Goal: Complete application form

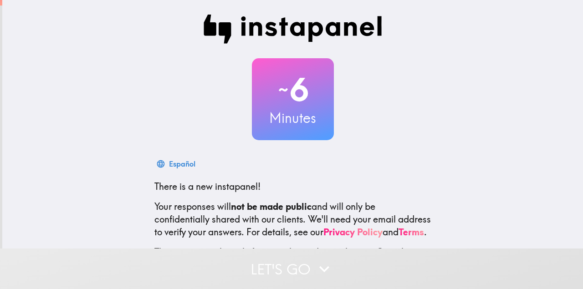
scroll to position [83, 0]
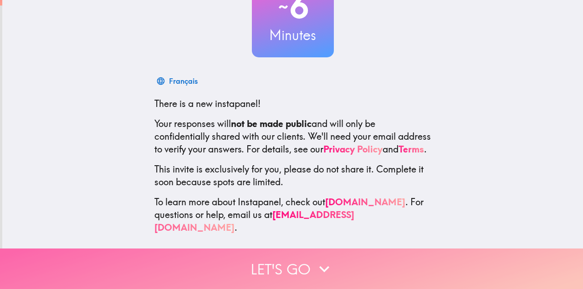
click at [304, 261] on button "Let's go" at bounding box center [291, 269] width 583 height 41
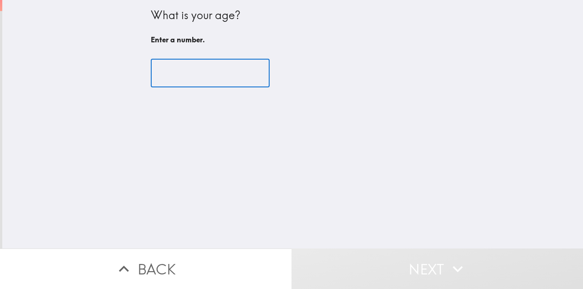
click at [225, 77] on input "number" at bounding box center [210, 73] width 119 height 28
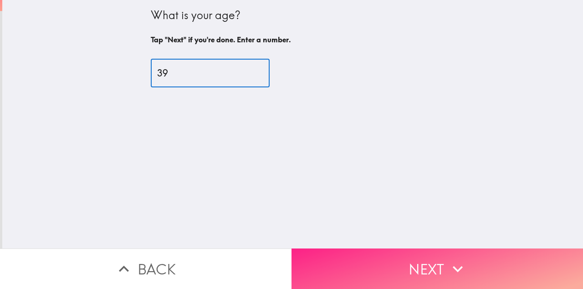
type input "39"
click at [378, 266] on button "Next" at bounding box center [438, 269] width 292 height 41
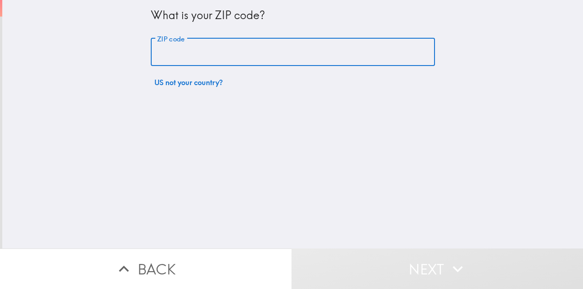
click at [248, 47] on input "ZIP code" at bounding box center [293, 52] width 284 height 28
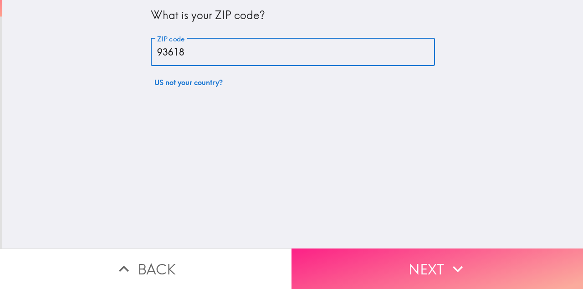
type input "93618"
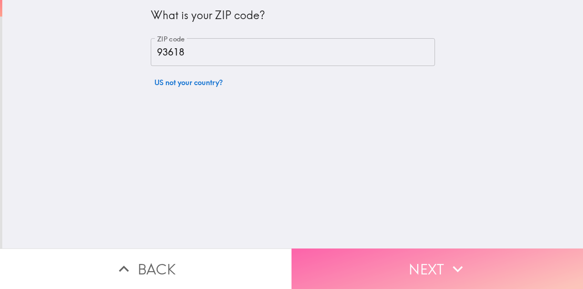
click at [417, 273] on button "Next" at bounding box center [438, 269] width 292 height 41
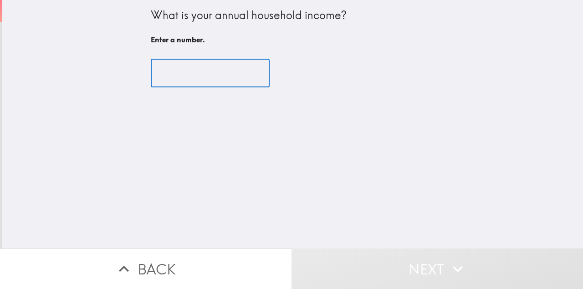
click at [211, 81] on input "number" at bounding box center [210, 73] width 119 height 28
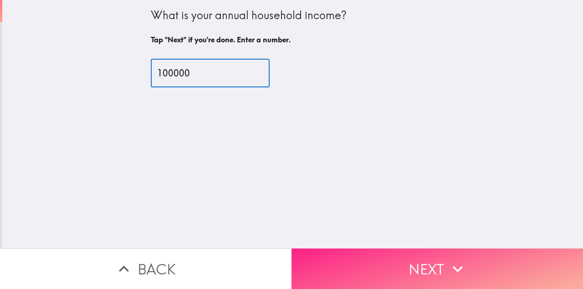
type input "100000"
click at [441, 256] on button "Next" at bounding box center [438, 269] width 292 height 41
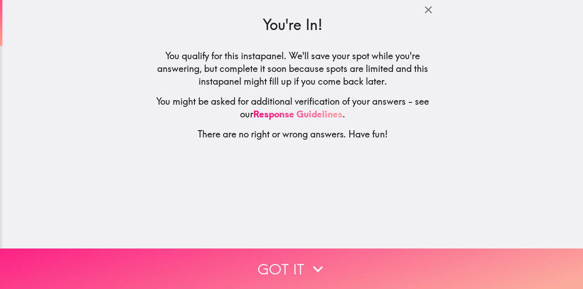
click at [325, 266] on icon "button" at bounding box center [318, 269] width 20 height 20
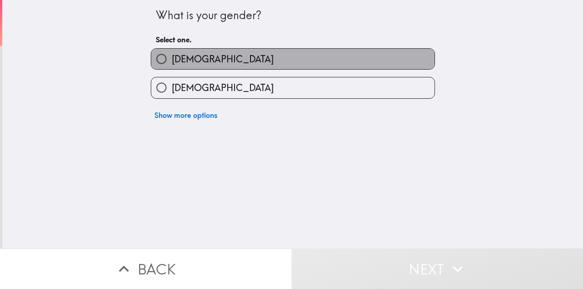
click at [180, 59] on span "[DEMOGRAPHIC_DATA]" at bounding box center [223, 59] width 102 height 13
click at [172, 59] on input "[DEMOGRAPHIC_DATA]" at bounding box center [161, 59] width 20 height 20
radio input "true"
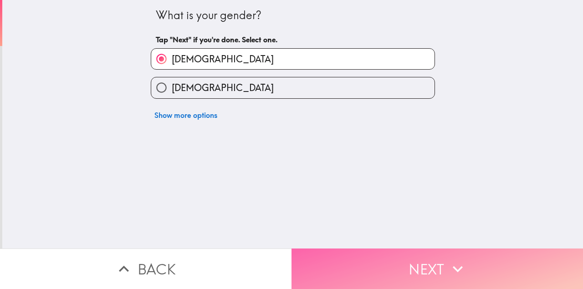
click at [379, 268] on button "Next" at bounding box center [438, 269] width 292 height 41
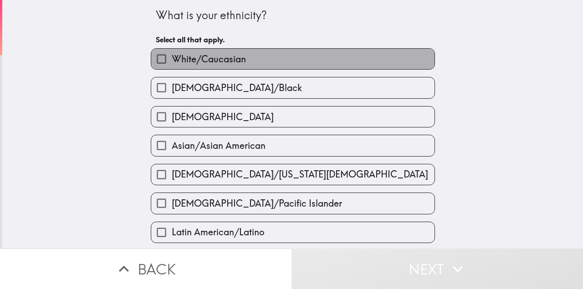
click at [194, 61] on span "White/Caucasian" at bounding box center [209, 59] width 74 height 13
click at [172, 61] on input "White/Caucasian" at bounding box center [161, 59] width 20 height 20
checkbox input "true"
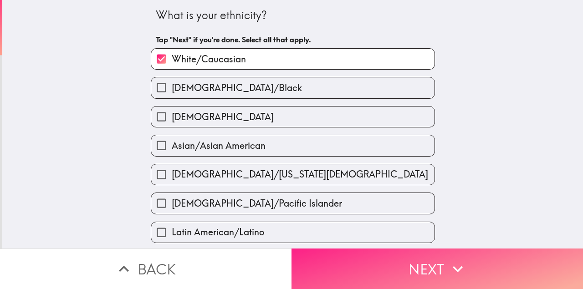
click at [337, 273] on button "Next" at bounding box center [438, 269] width 292 height 41
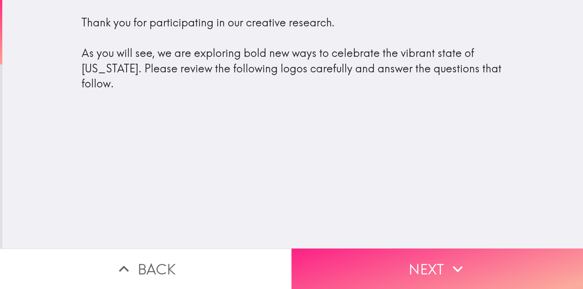
click at [431, 270] on button "Next" at bounding box center [438, 269] width 292 height 41
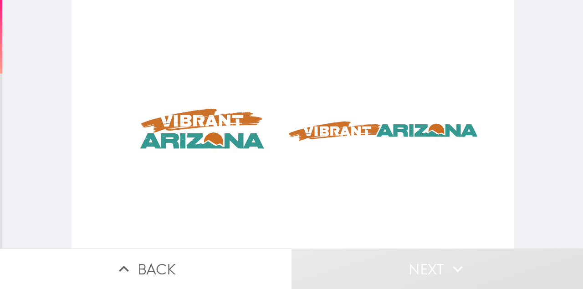
click at [166, 128] on div at bounding box center [293, 124] width 442 height 249
click at [218, 134] on div at bounding box center [293, 124] width 442 height 249
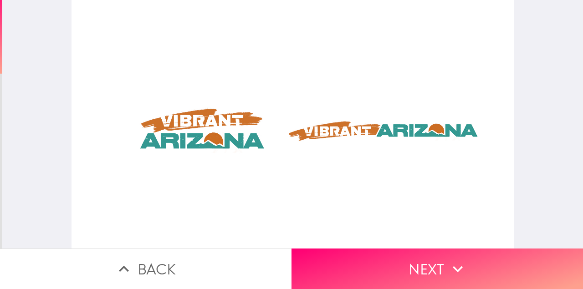
click at [342, 118] on div at bounding box center [293, 124] width 442 height 249
click at [224, 78] on div at bounding box center [293, 124] width 442 height 249
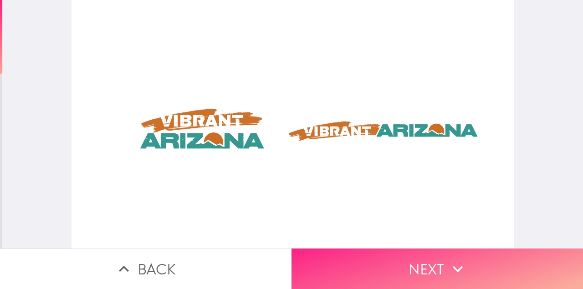
click at [400, 272] on button "Next" at bounding box center [438, 269] width 292 height 41
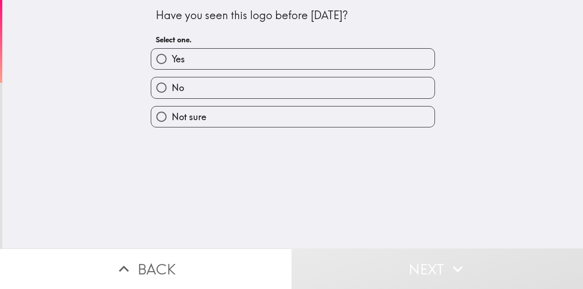
click at [173, 61] on span "Yes" at bounding box center [178, 59] width 13 height 13
click at [172, 61] on input "Yes" at bounding box center [161, 59] width 20 height 20
radio input "true"
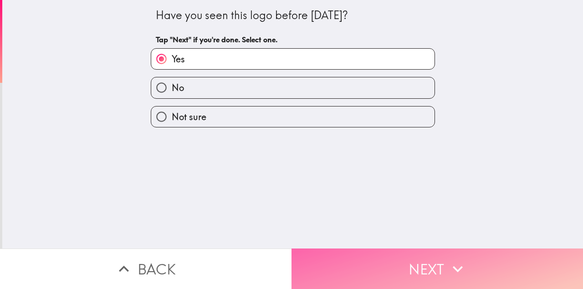
click at [411, 272] on button "Next" at bounding box center [438, 269] width 292 height 41
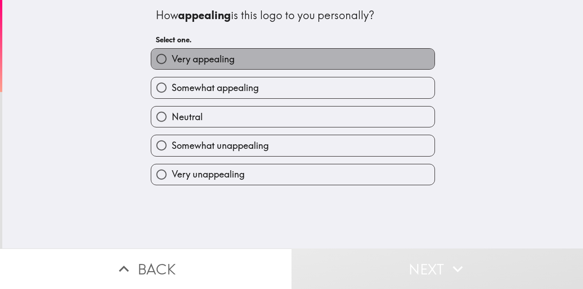
click at [173, 65] on span "Very appealing" at bounding box center [203, 59] width 63 height 13
click at [172, 65] on input "Very appealing" at bounding box center [161, 59] width 20 height 20
radio input "true"
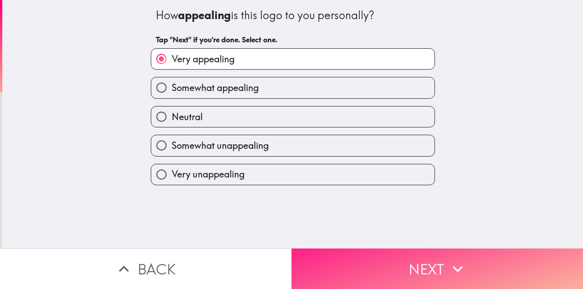
click at [386, 263] on button "Next" at bounding box center [438, 269] width 292 height 41
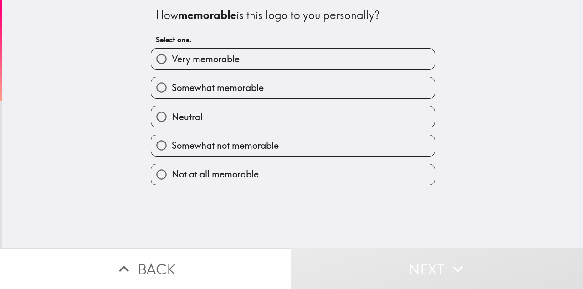
click at [204, 63] on span "Very memorable" at bounding box center [206, 59] width 68 height 13
click at [172, 63] on input "Very memorable" at bounding box center [161, 59] width 20 height 20
radio input "true"
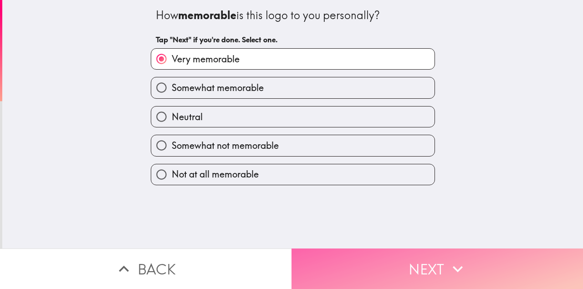
click at [437, 268] on button "Next" at bounding box center [438, 269] width 292 height 41
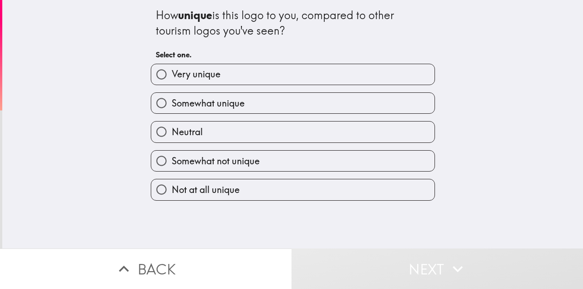
click at [205, 72] on span "Very unique" at bounding box center [196, 74] width 49 height 13
click at [172, 72] on input "Very unique" at bounding box center [161, 74] width 20 height 20
radio input "true"
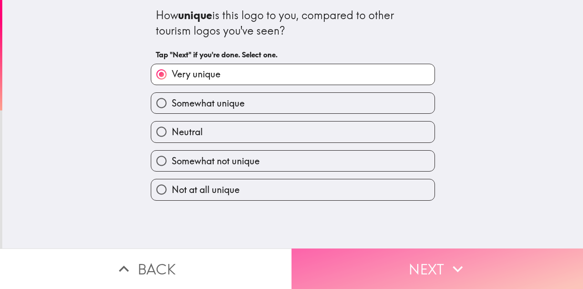
click at [407, 271] on button "Next" at bounding box center [438, 269] width 292 height 41
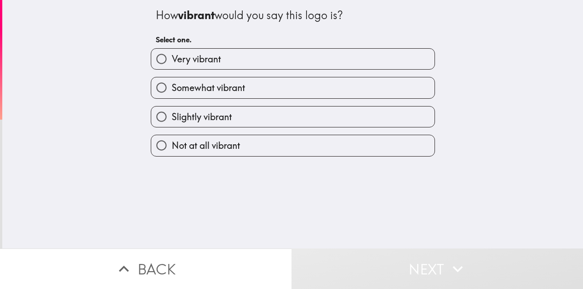
click at [184, 59] on span "Very vibrant" at bounding box center [196, 59] width 49 height 13
click at [172, 59] on input "Very vibrant" at bounding box center [161, 59] width 20 height 20
radio input "true"
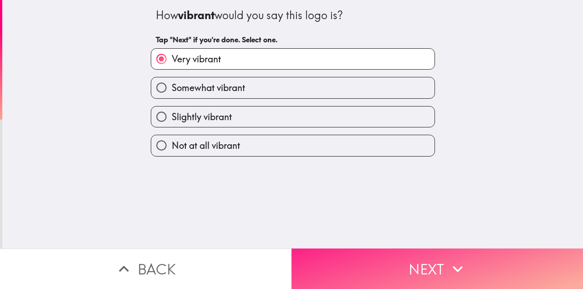
click at [374, 270] on button "Next" at bounding box center [438, 269] width 292 height 41
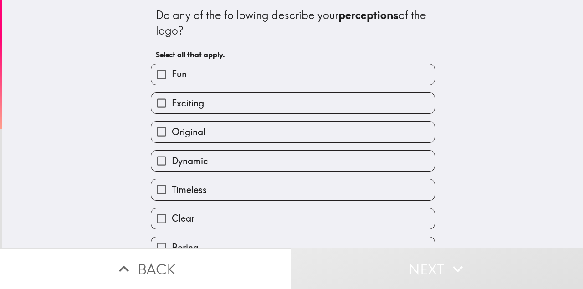
click at [193, 133] on span "Original" at bounding box center [189, 132] width 34 height 13
click at [172, 133] on input "Original" at bounding box center [161, 132] width 20 height 20
checkbox input "true"
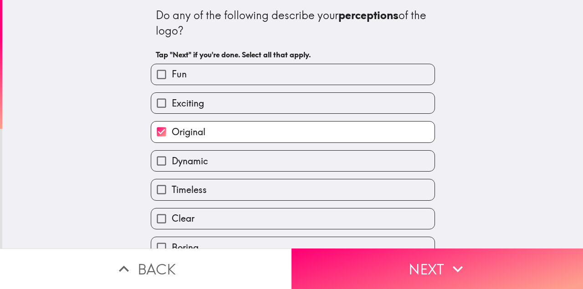
scroll to position [137, 0]
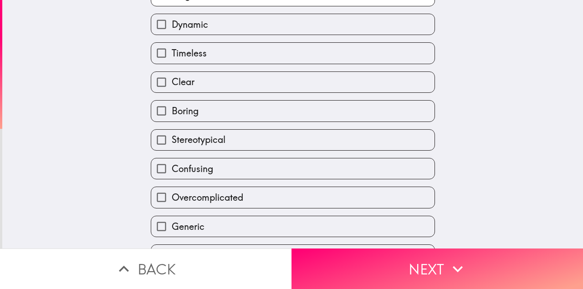
click at [188, 85] on span "Clear" at bounding box center [183, 82] width 23 height 13
click at [172, 85] on input "Clear" at bounding box center [161, 82] width 20 height 20
checkbox input "true"
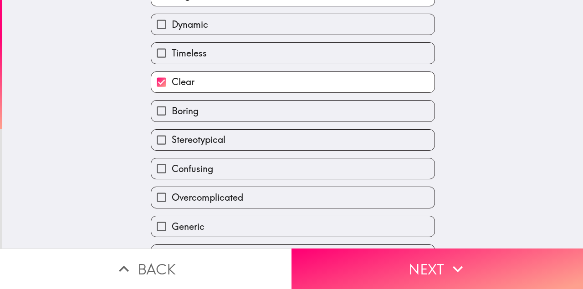
scroll to position [212, 0]
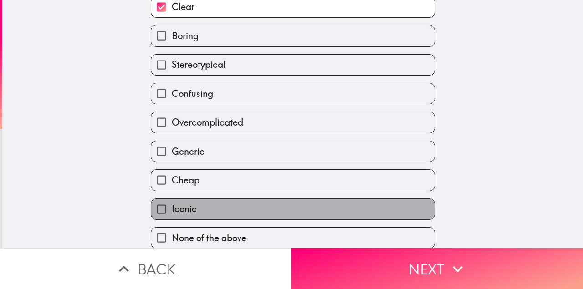
click at [184, 210] on span "Iconic" at bounding box center [184, 209] width 25 height 13
click at [172, 210] on input "Iconic" at bounding box center [161, 209] width 20 height 20
checkbox input "true"
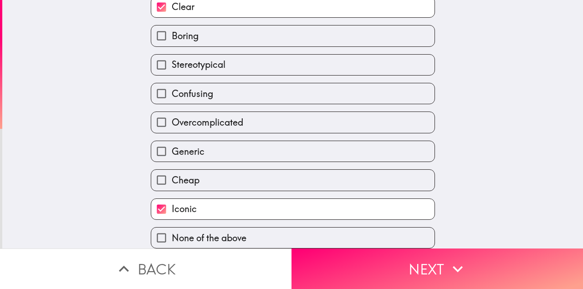
scroll to position [0, 0]
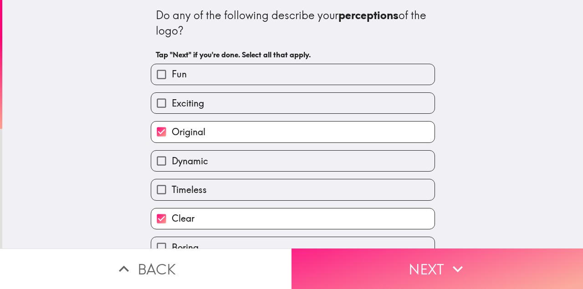
click at [382, 266] on button "Next" at bounding box center [438, 269] width 292 height 41
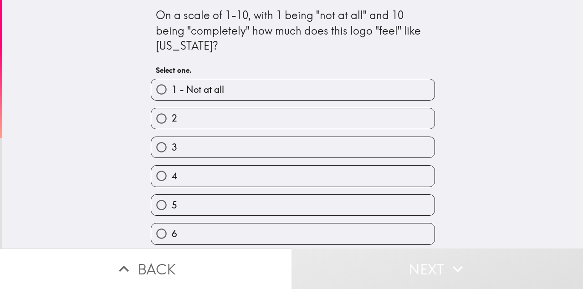
scroll to position [112, 0]
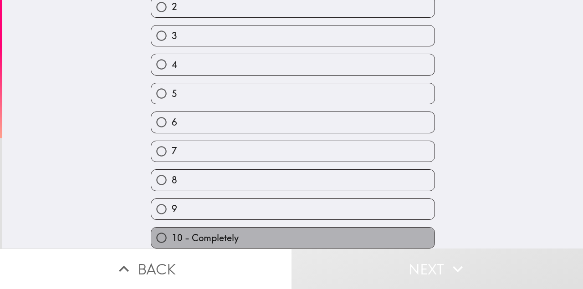
click at [188, 236] on span "10 - Completely" at bounding box center [205, 238] width 67 height 13
click at [172, 236] on input "10 - Completely" at bounding box center [161, 238] width 20 height 20
radio input "true"
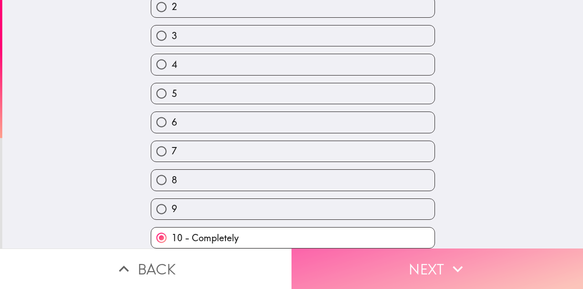
click at [428, 266] on button "Next" at bounding box center [438, 269] width 292 height 41
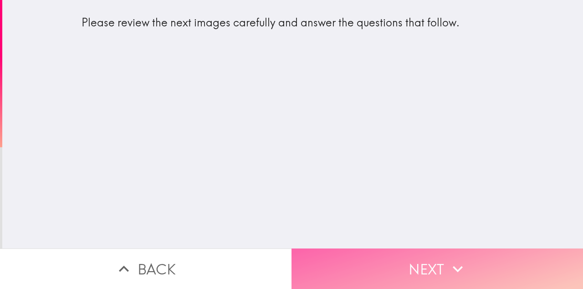
click at [425, 266] on button "Next" at bounding box center [438, 269] width 292 height 41
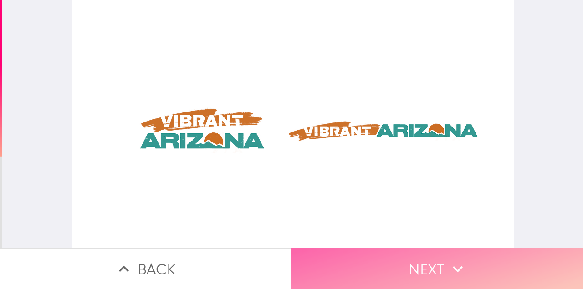
click at [407, 263] on button "Next" at bounding box center [438, 269] width 292 height 41
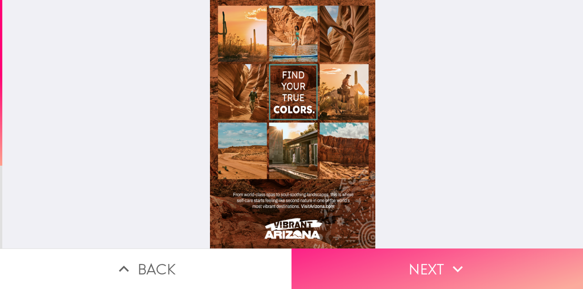
click at [429, 259] on button "Next" at bounding box center [438, 269] width 292 height 41
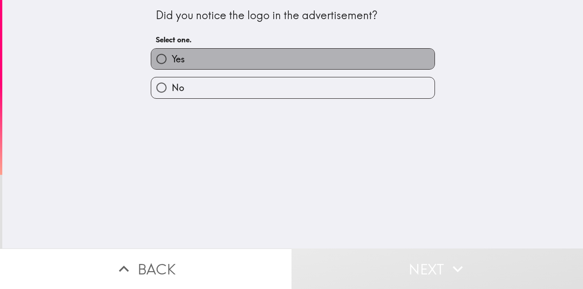
click at [173, 61] on span "Yes" at bounding box center [178, 59] width 13 height 13
click at [172, 61] on input "Yes" at bounding box center [161, 59] width 20 height 20
radio input "true"
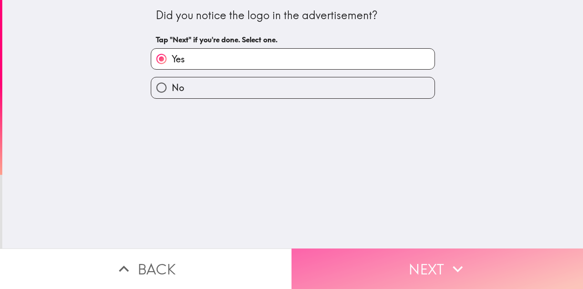
click at [467, 272] on icon "button" at bounding box center [458, 269] width 20 height 20
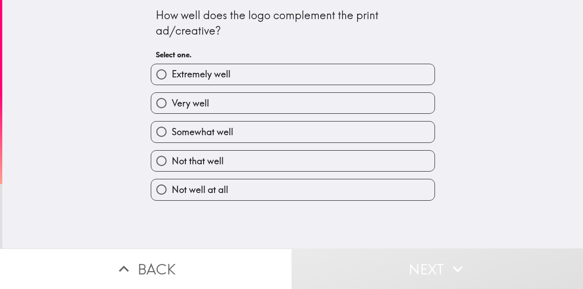
click at [205, 76] on span "Extremely well" at bounding box center [201, 74] width 59 height 13
click at [172, 76] on input "Extremely well" at bounding box center [161, 74] width 20 height 20
radio input "true"
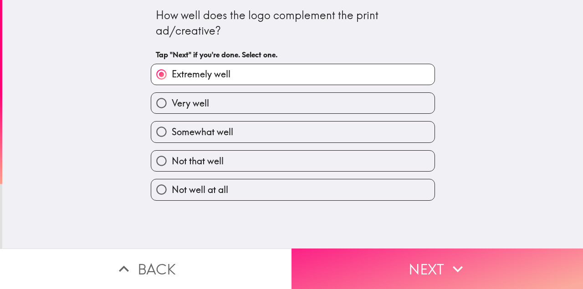
click at [442, 266] on button "Next" at bounding box center [438, 269] width 292 height 41
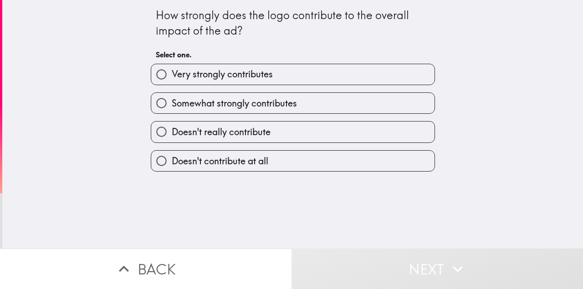
click at [201, 79] on span "Very strongly contributes" at bounding box center [222, 74] width 101 height 13
click at [172, 79] on input "Very strongly contributes" at bounding box center [161, 74] width 20 height 20
radio input "true"
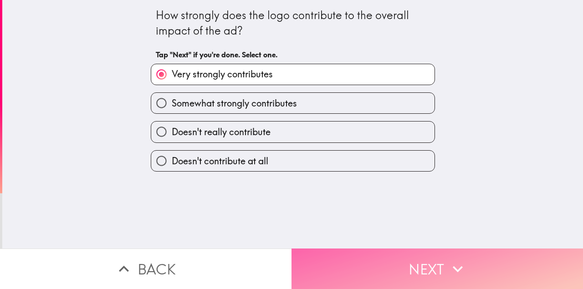
click at [397, 263] on button "Next" at bounding box center [438, 269] width 292 height 41
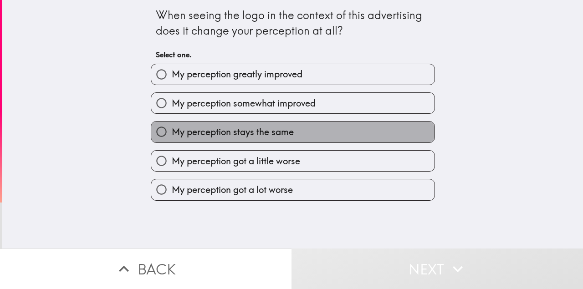
click at [263, 141] on label "My perception stays the same" at bounding box center [292, 132] width 283 height 20
click at [172, 141] on input "My perception stays the same" at bounding box center [161, 132] width 20 height 20
radio input "true"
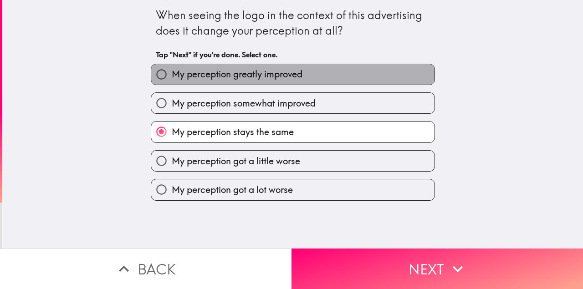
click at [268, 76] on span "My perception greatly improved" at bounding box center [237, 74] width 131 height 13
click at [172, 76] on input "My perception greatly improved" at bounding box center [161, 74] width 20 height 20
radio input "true"
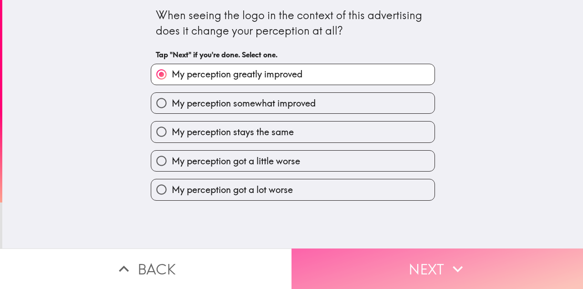
click at [434, 261] on button "Next" at bounding box center [438, 269] width 292 height 41
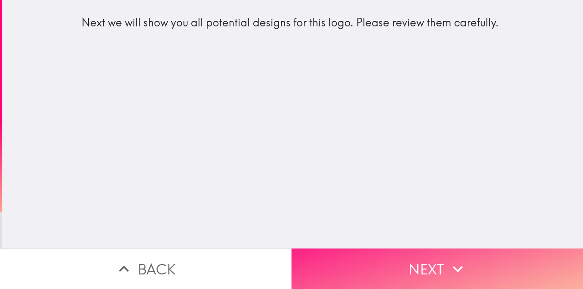
click at [463, 271] on icon "button" at bounding box center [458, 269] width 20 height 20
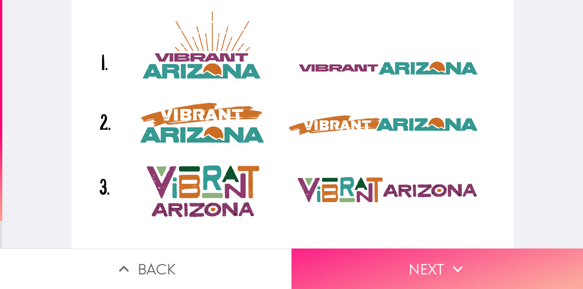
click at [407, 266] on button "Next" at bounding box center [438, 269] width 292 height 41
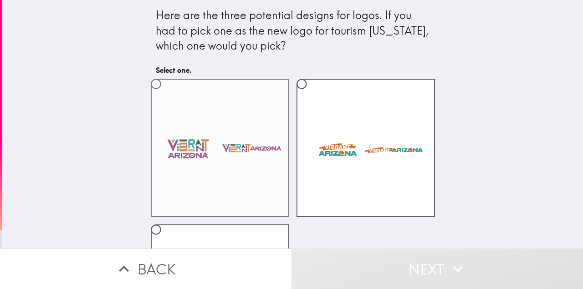
click at [157, 82] on input "radio" at bounding box center [156, 84] width 20 height 20
radio input "true"
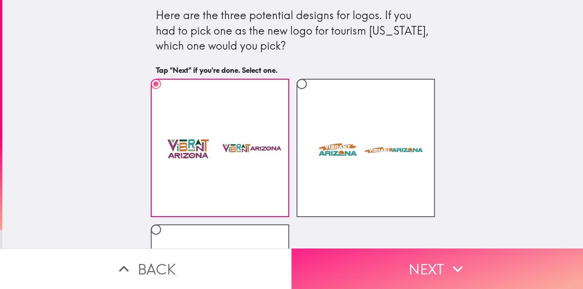
click at [454, 266] on icon "button" at bounding box center [458, 269] width 20 height 20
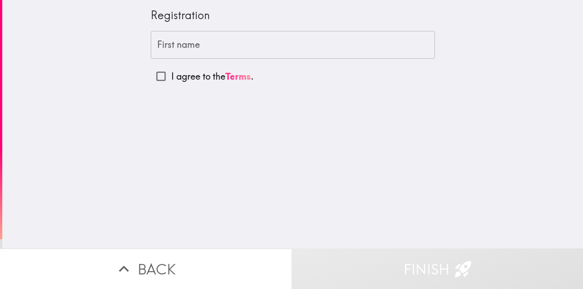
click at [197, 37] on input "First name" at bounding box center [293, 45] width 284 height 28
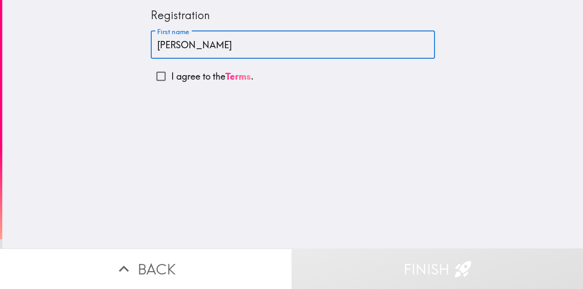
type input "[PERSON_NAME]"
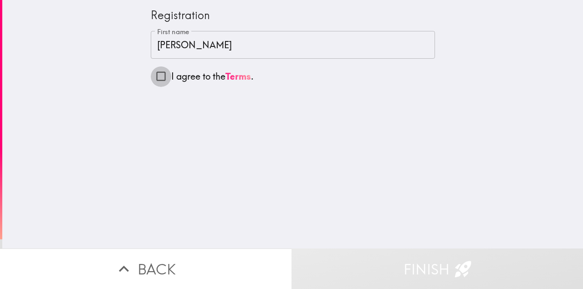
click at [164, 71] on input "I agree to the Terms ." at bounding box center [161, 76] width 20 height 20
checkbox input "true"
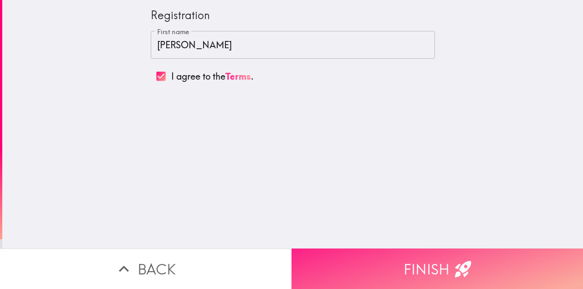
click at [383, 265] on button "Finish" at bounding box center [438, 269] width 292 height 41
